Goal: Information Seeking & Learning: Understand process/instructions

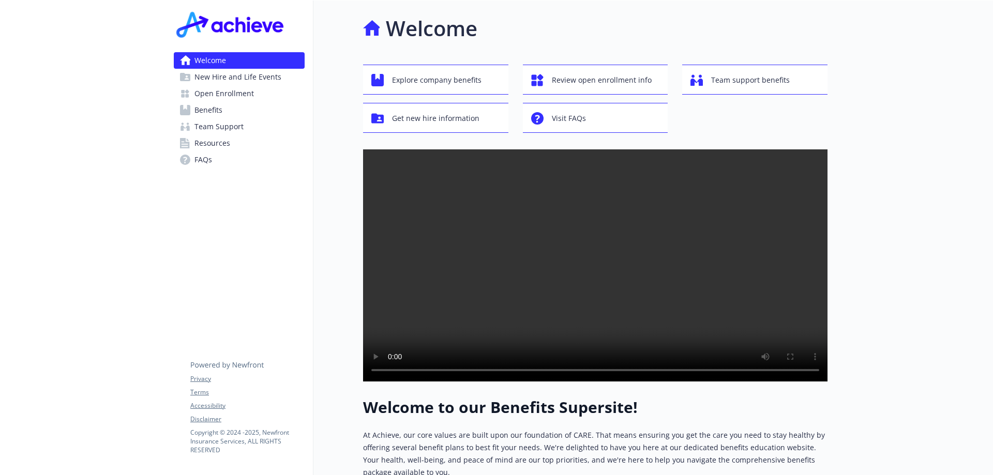
click at [225, 76] on span "New Hire and Life Events" at bounding box center [238, 77] width 87 height 17
